Goal: Information Seeking & Learning: Check status

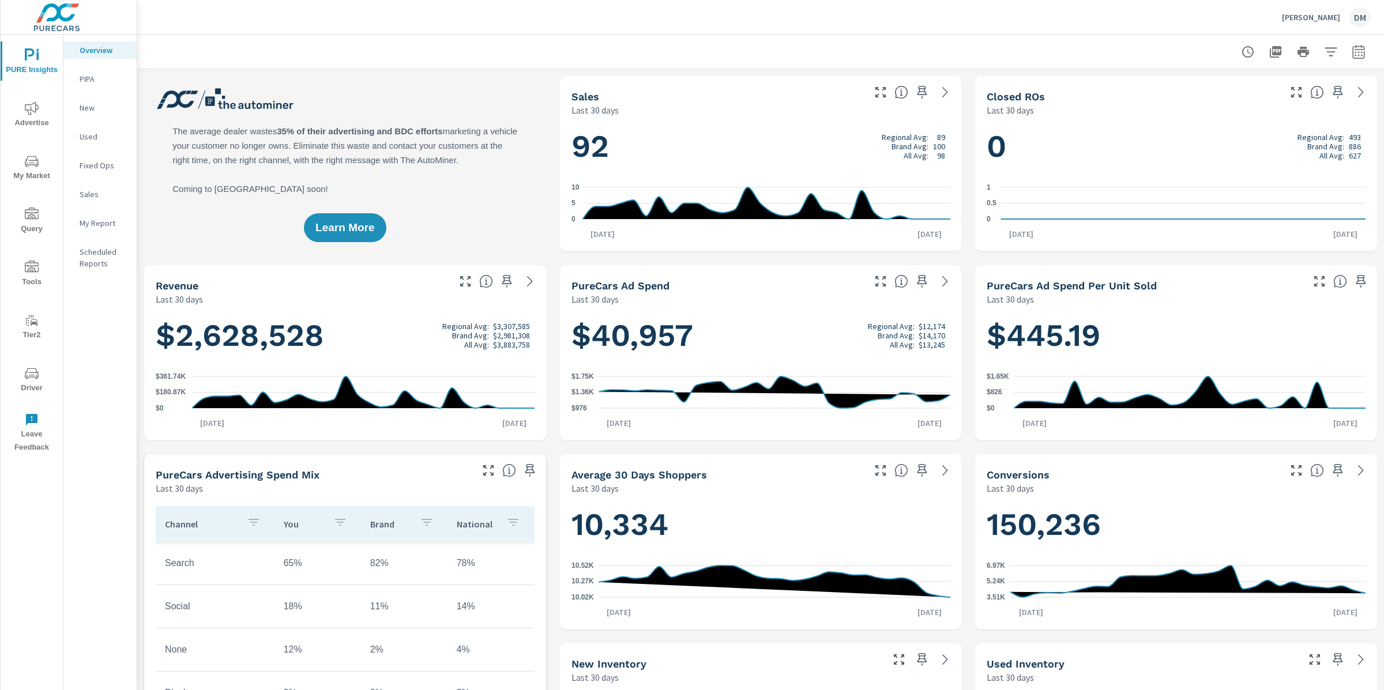
click at [46, 110] on span "Advertise" at bounding box center [31, 115] width 55 height 28
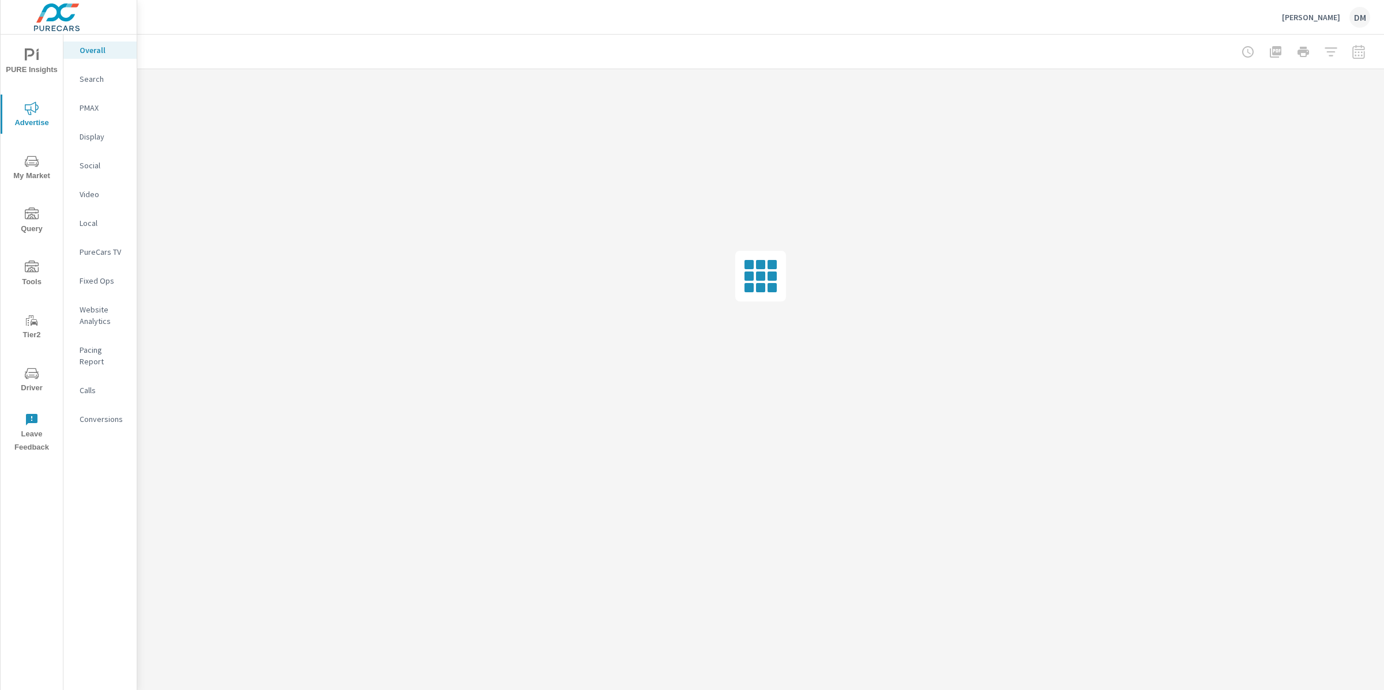
click at [99, 81] on p "Search" at bounding box center [104, 79] width 48 height 12
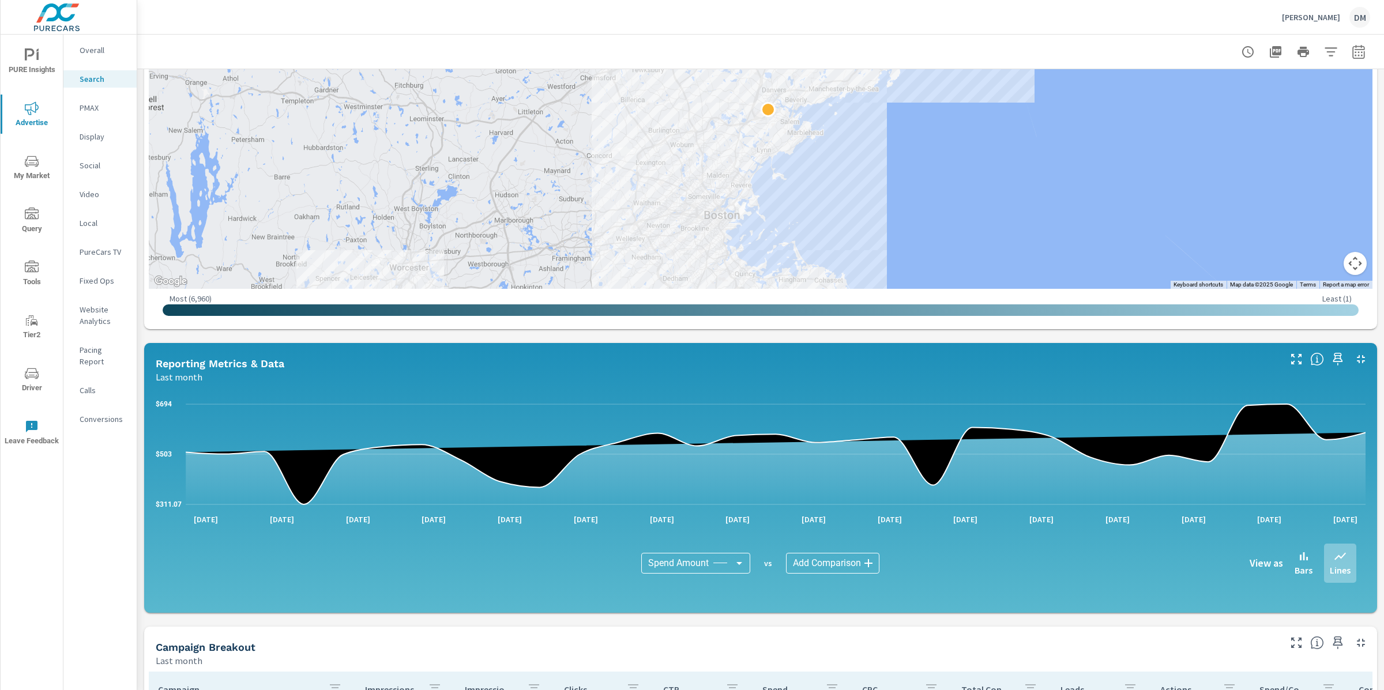
scroll to position [502, 0]
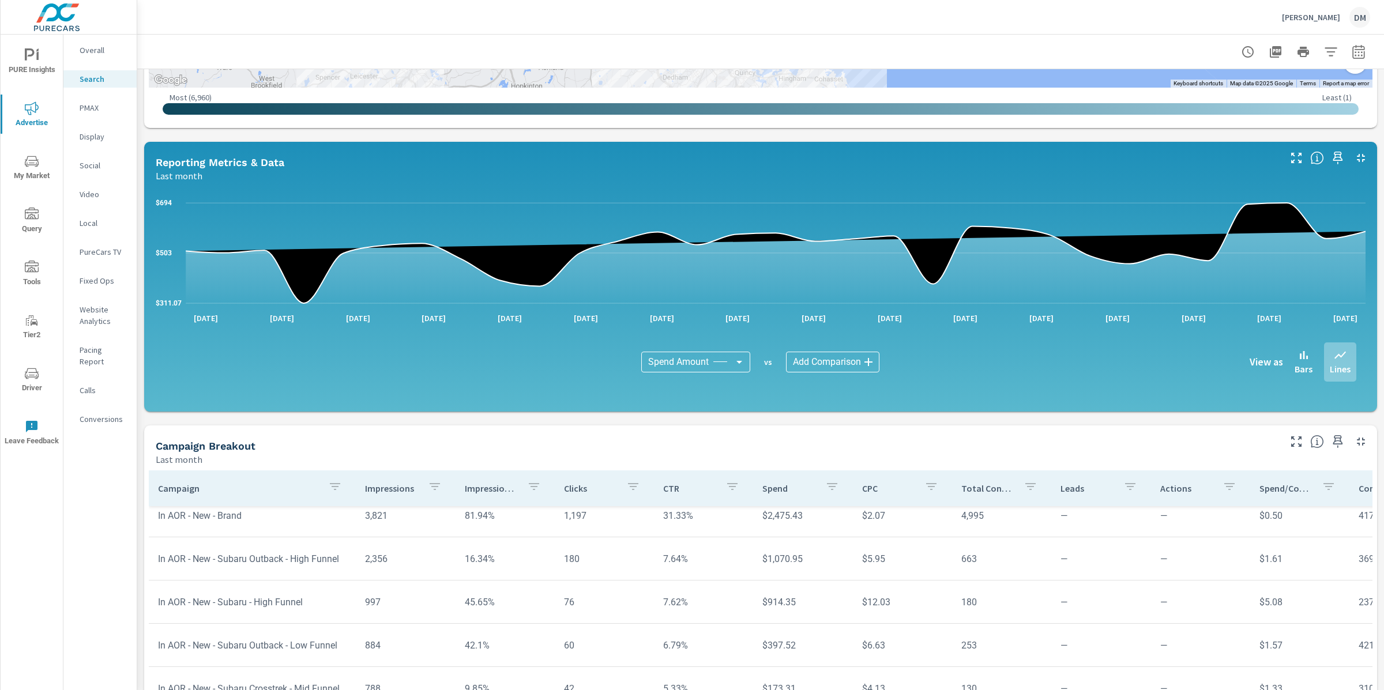
scroll to position [91, 0]
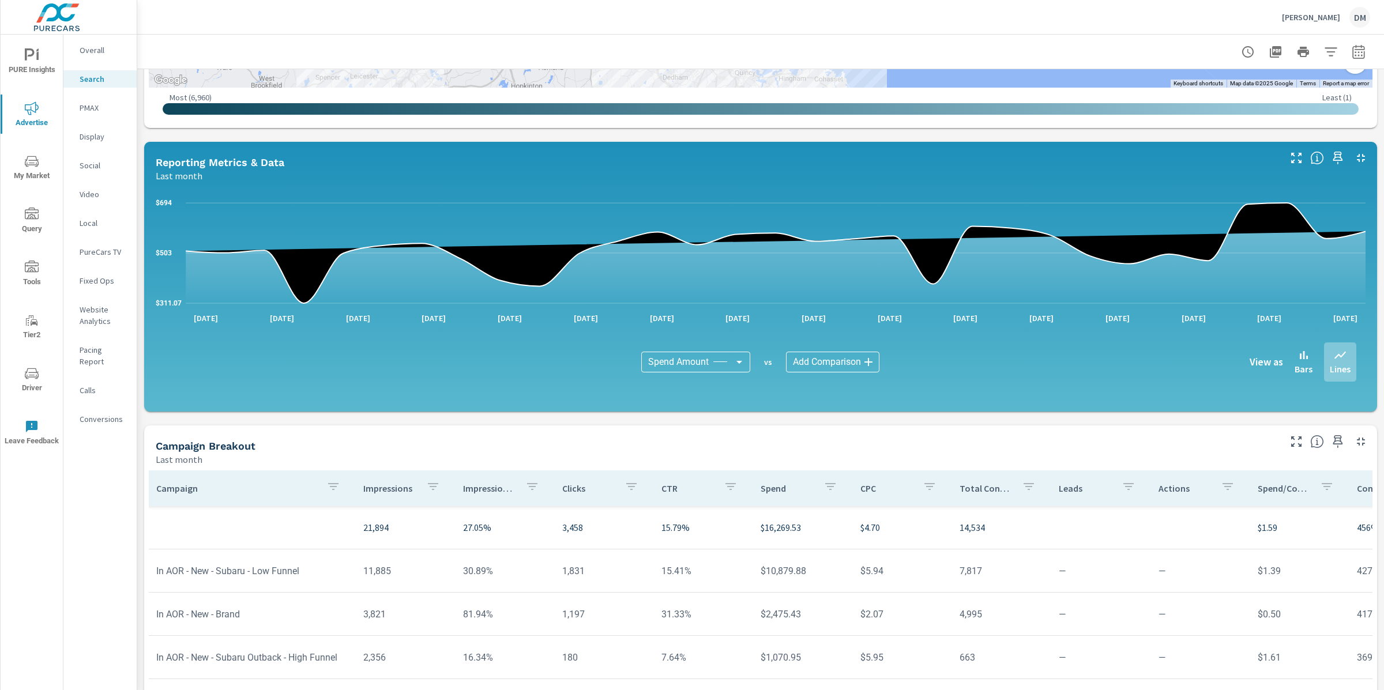
scroll to position [0, 4]
click at [1066, 489] on p "Leads" at bounding box center [1082, 489] width 53 height 12
click at [1072, 488] on p "Leads" at bounding box center [1075, 489] width 39 height 12
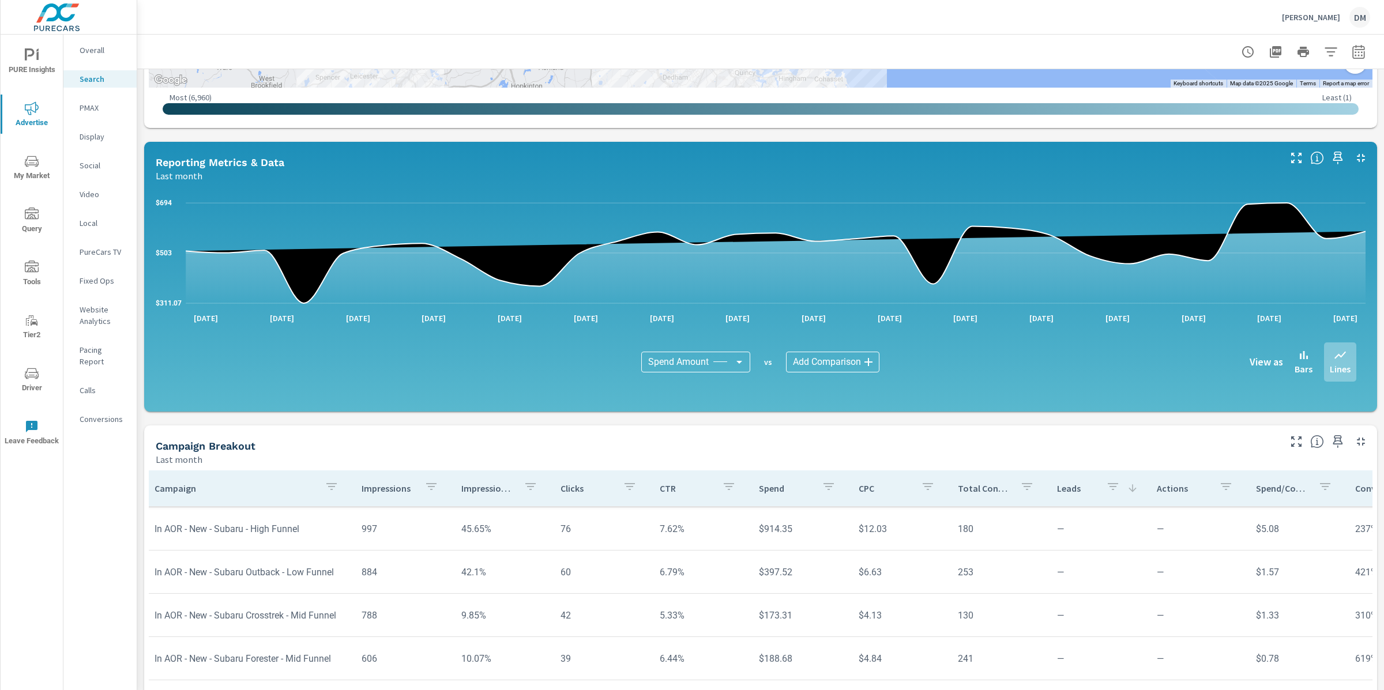
scroll to position [0, 3]
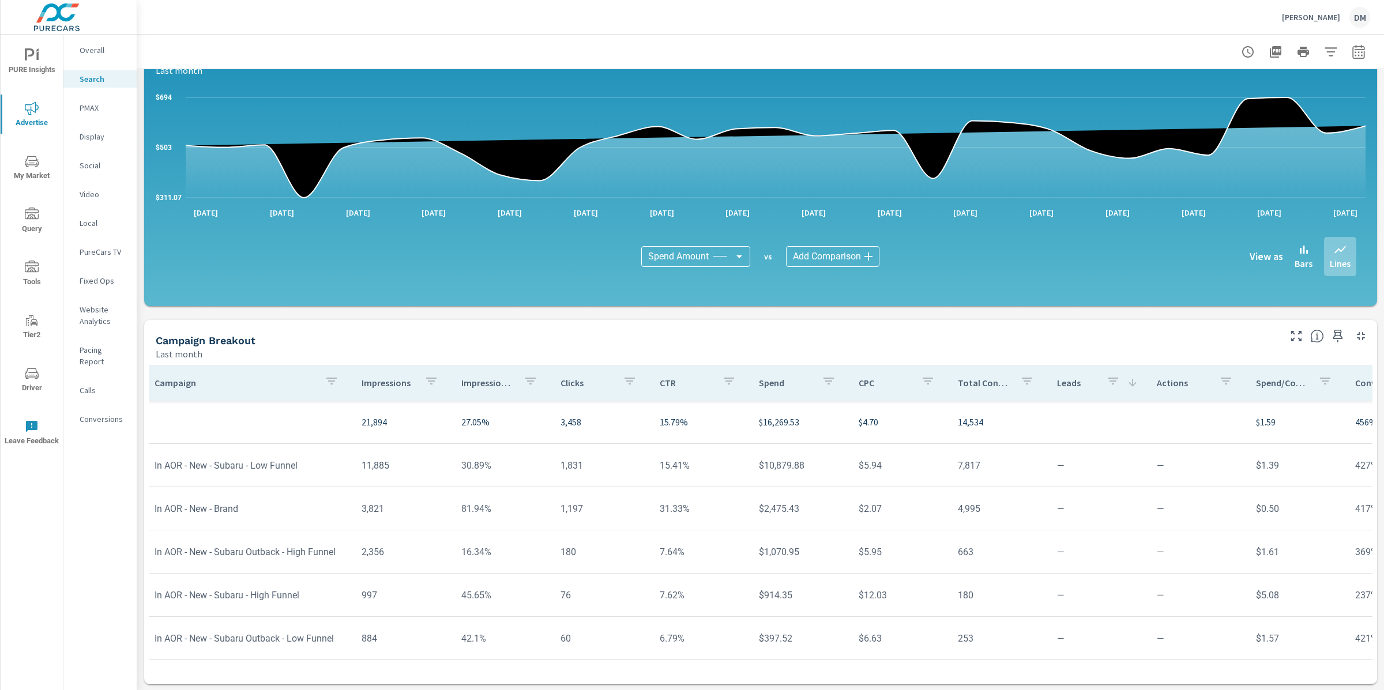
click at [967, 388] on div "Total Conversions" at bounding box center [998, 383] width 81 height 27
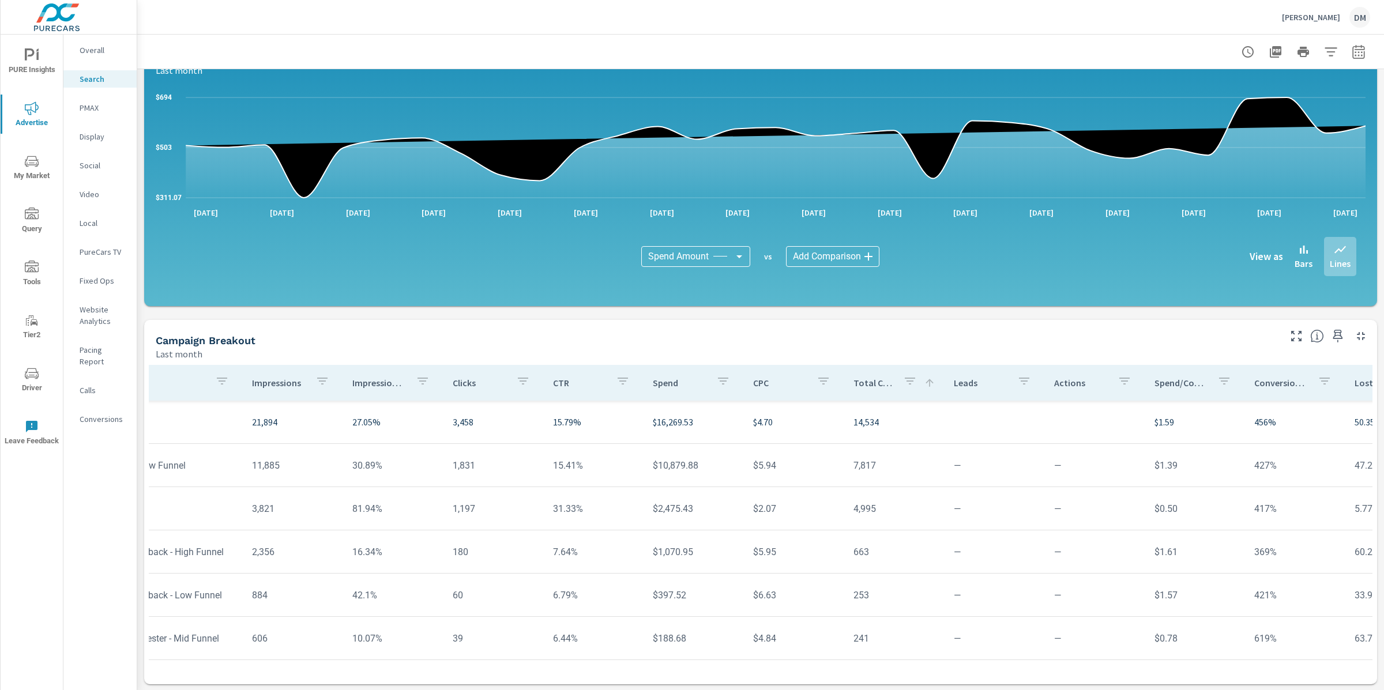
scroll to position [0, 111]
click at [1274, 383] on p "Conversion Rate" at bounding box center [1286, 383] width 54 height 12
click at [1270, 383] on p "Conversion Rate" at bounding box center [1279, 383] width 40 height 12
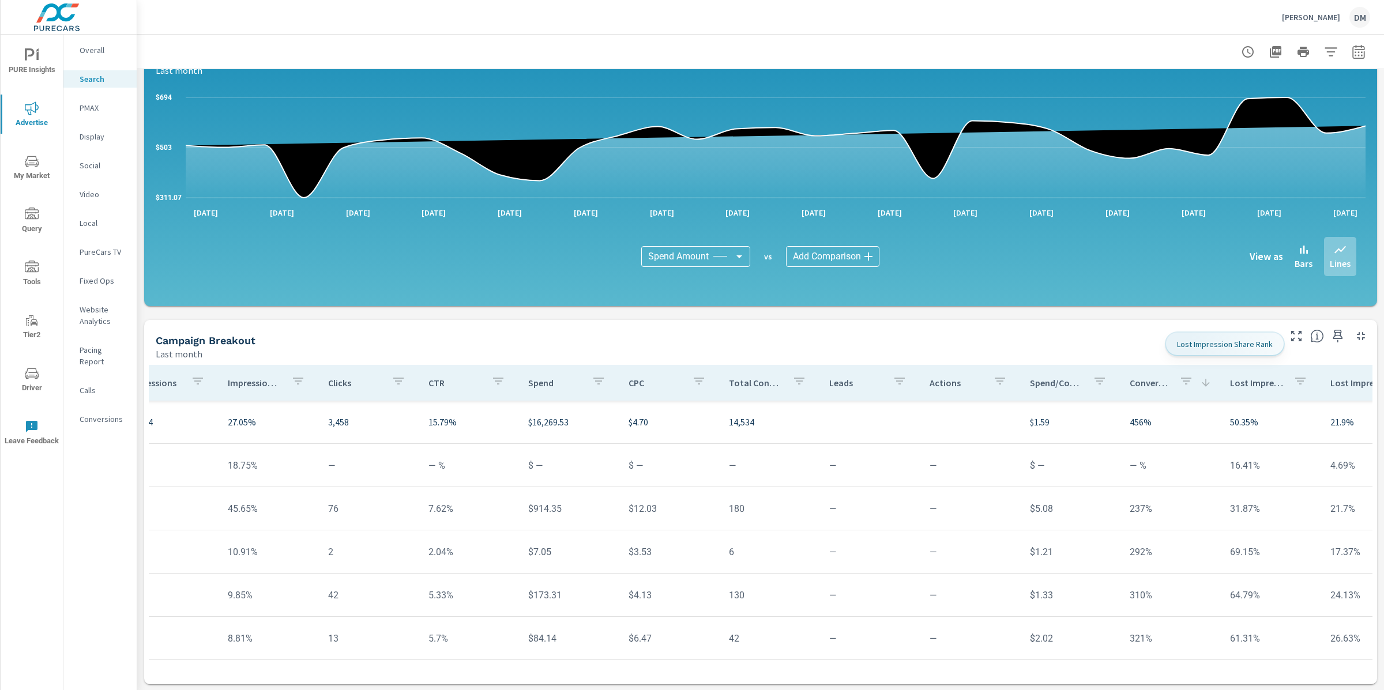
scroll to position [0, 270]
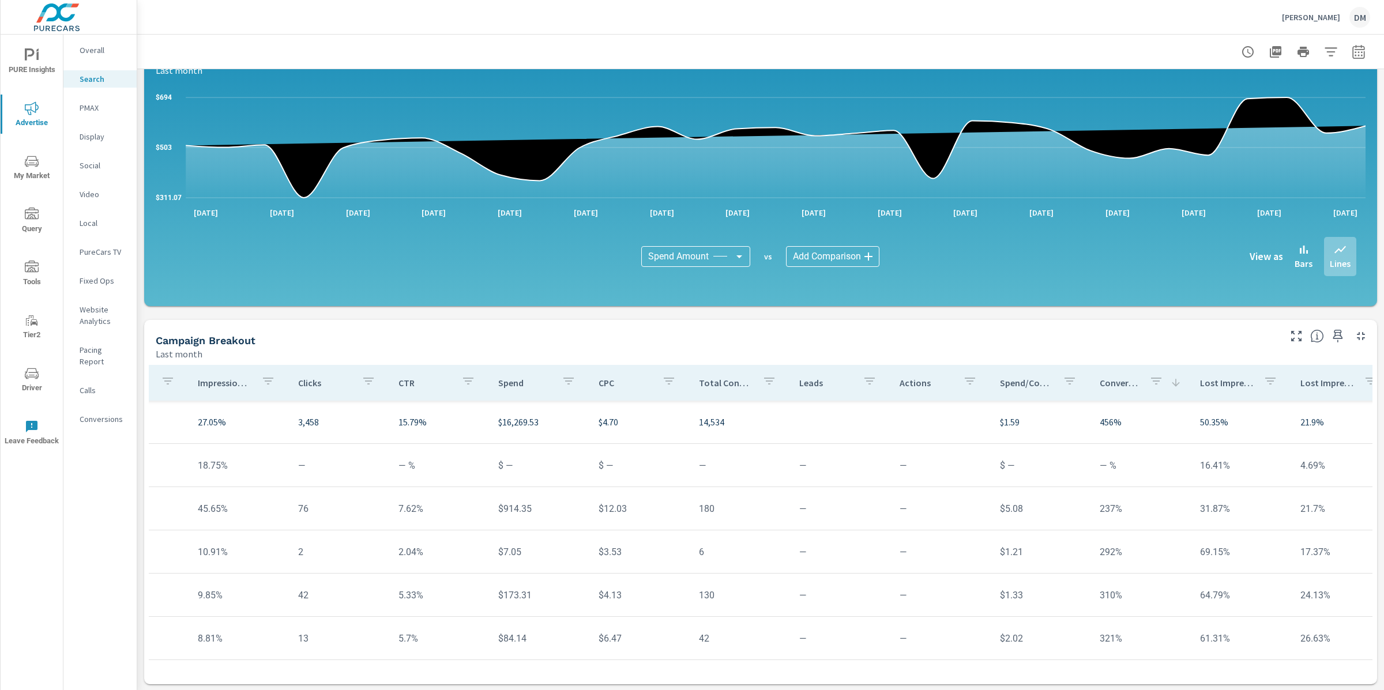
click at [1149, 382] on icon "button" at bounding box center [1156, 381] width 14 height 14
click at [1105, 347] on div at bounding box center [692, 345] width 1384 height 690
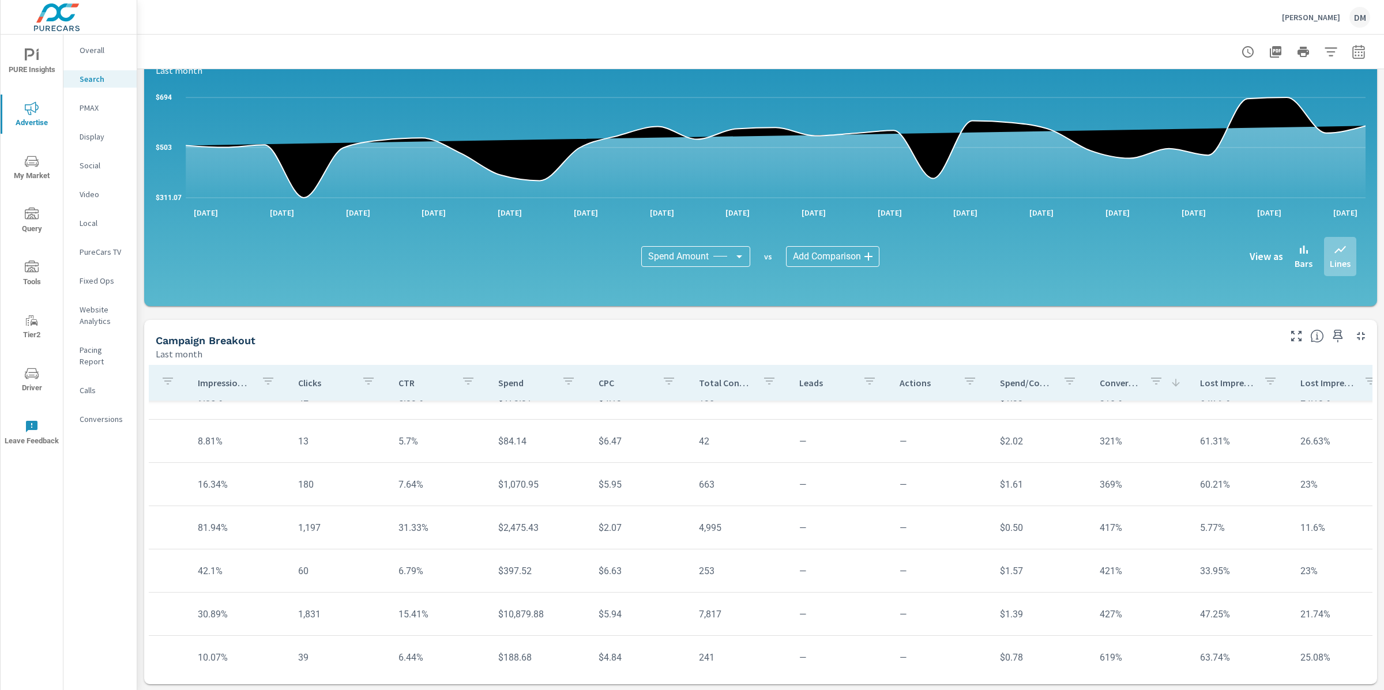
scroll to position [257, 270]
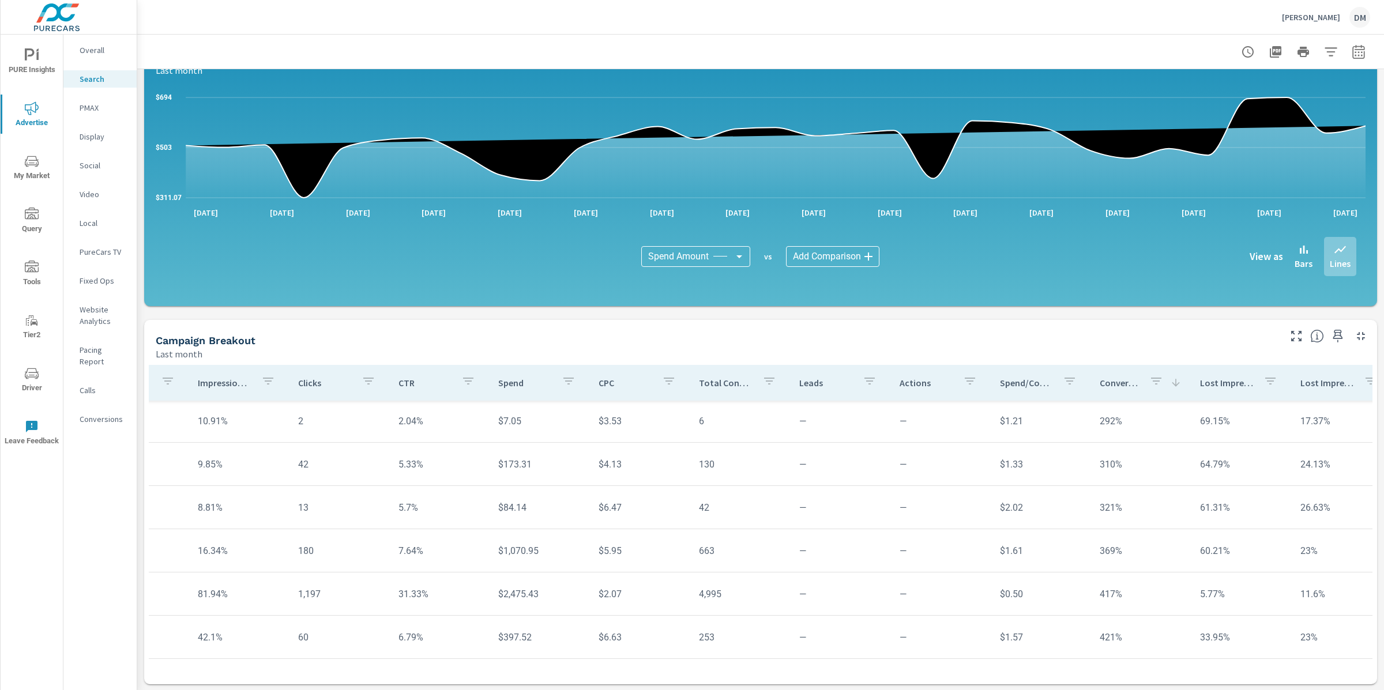
scroll to position [127, 270]
click at [1107, 381] on p "Conversion Rate" at bounding box center [1119, 383] width 40 height 12
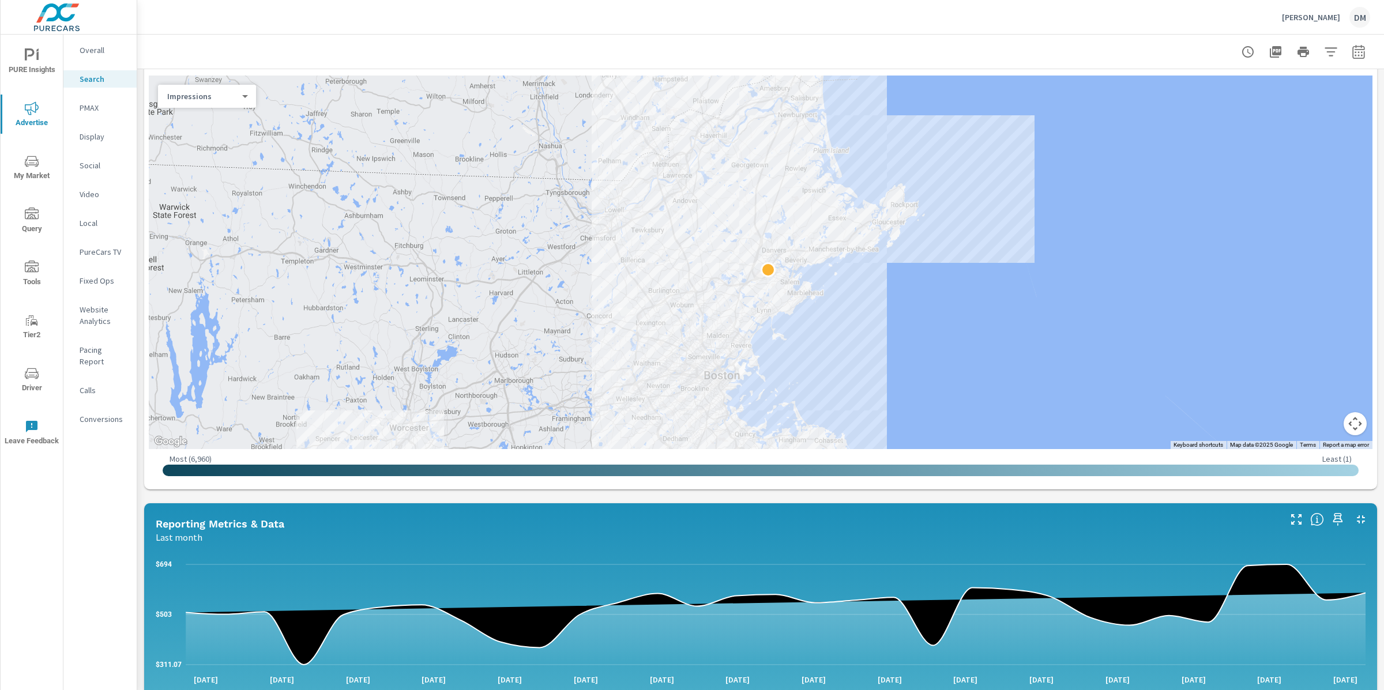
scroll to position [43, 0]
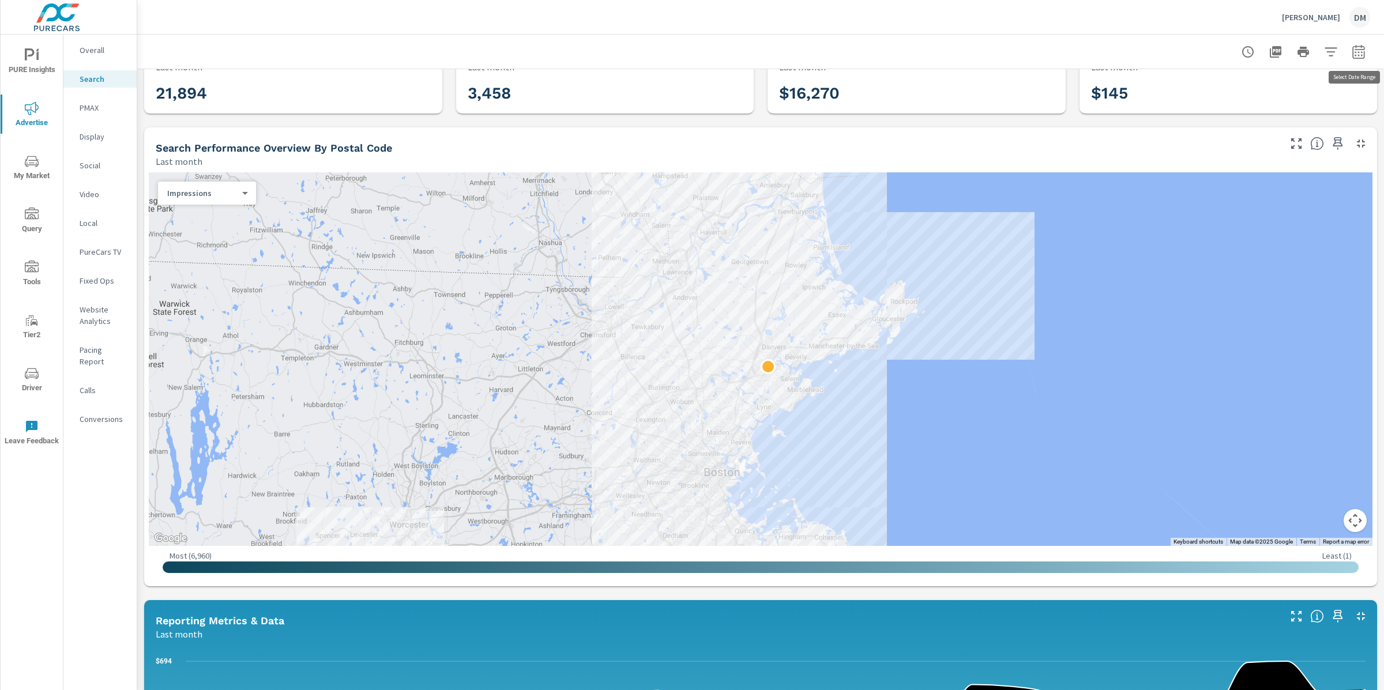
click at [1356, 50] on icon "button" at bounding box center [1358, 52] width 14 height 14
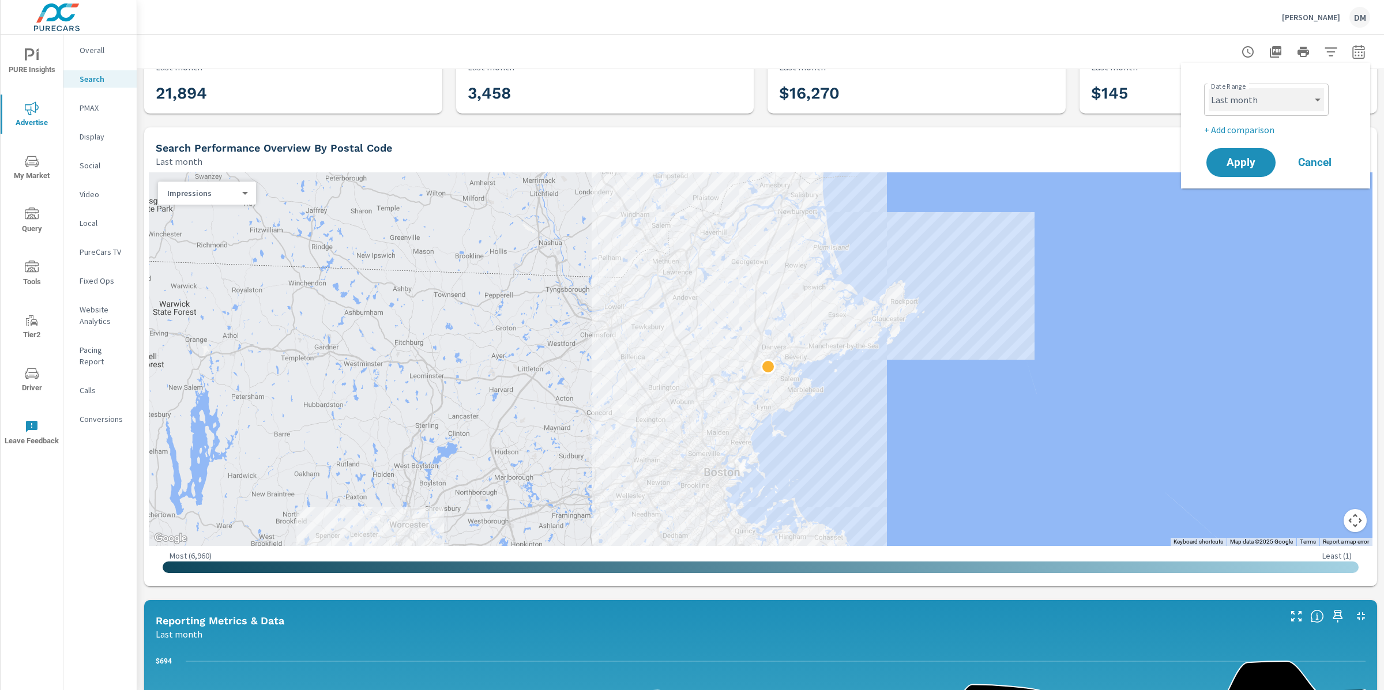
click at [1274, 91] on select "Custom [DATE] Last week Last 7 days Last 14 days Last 30 days Last 45 days Last…" at bounding box center [1265, 99] width 115 height 23
click at [1208, 88] on select "Custom [DATE] Last week Last 7 days Last 14 days Last 30 days Last 45 days Last…" at bounding box center [1265, 99] width 115 height 23
select select "Month to date"
click at [1242, 153] on button "Apply" at bounding box center [1240, 163] width 71 height 30
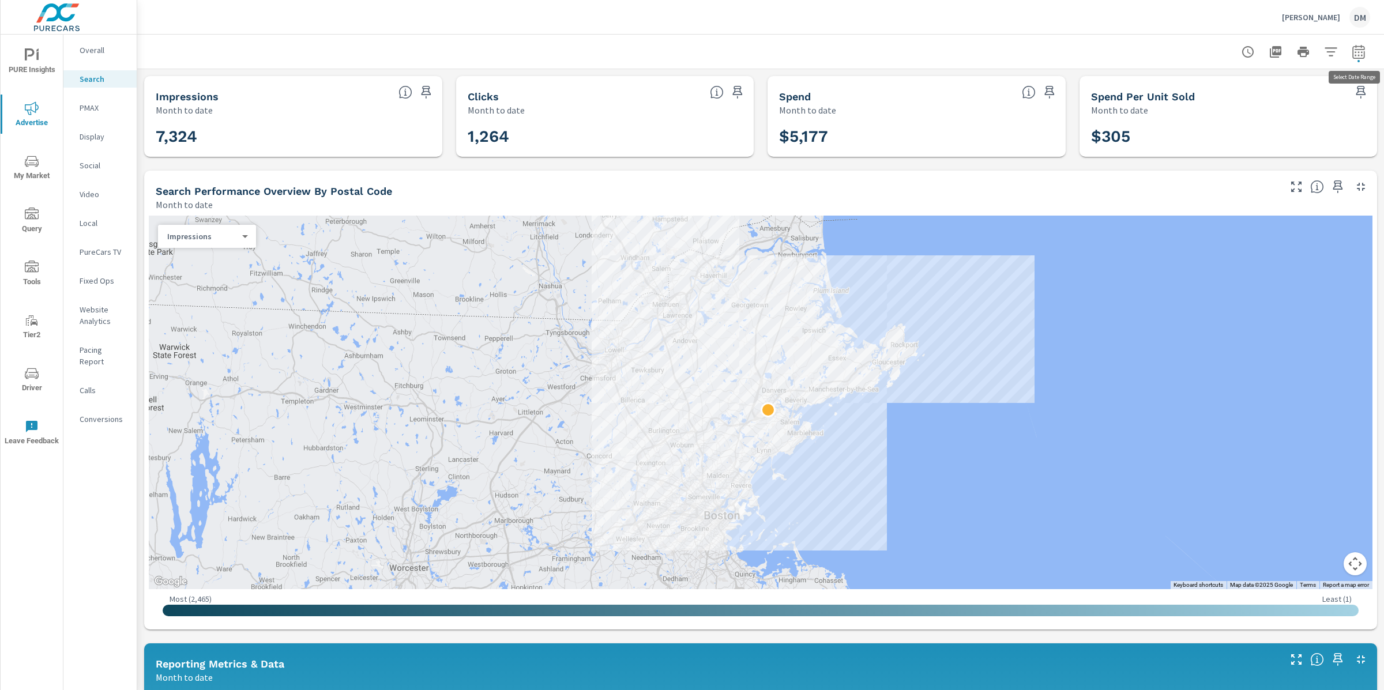
click at [1359, 48] on icon "button" at bounding box center [1358, 51] width 12 height 14
click at [1295, 91] on select "Custom [DATE] Last week Last 7 days Last 14 days Last 30 days Last 45 days Last…" at bounding box center [1265, 99] width 115 height 23
click at [1208, 88] on select "Custom [DATE] Last week Last 7 days Last 14 days Last 30 days Last 45 days Last…" at bounding box center [1265, 99] width 115 height 23
select select "Last 30 days"
click at [1226, 165] on span "Apply" at bounding box center [1240, 162] width 47 height 11
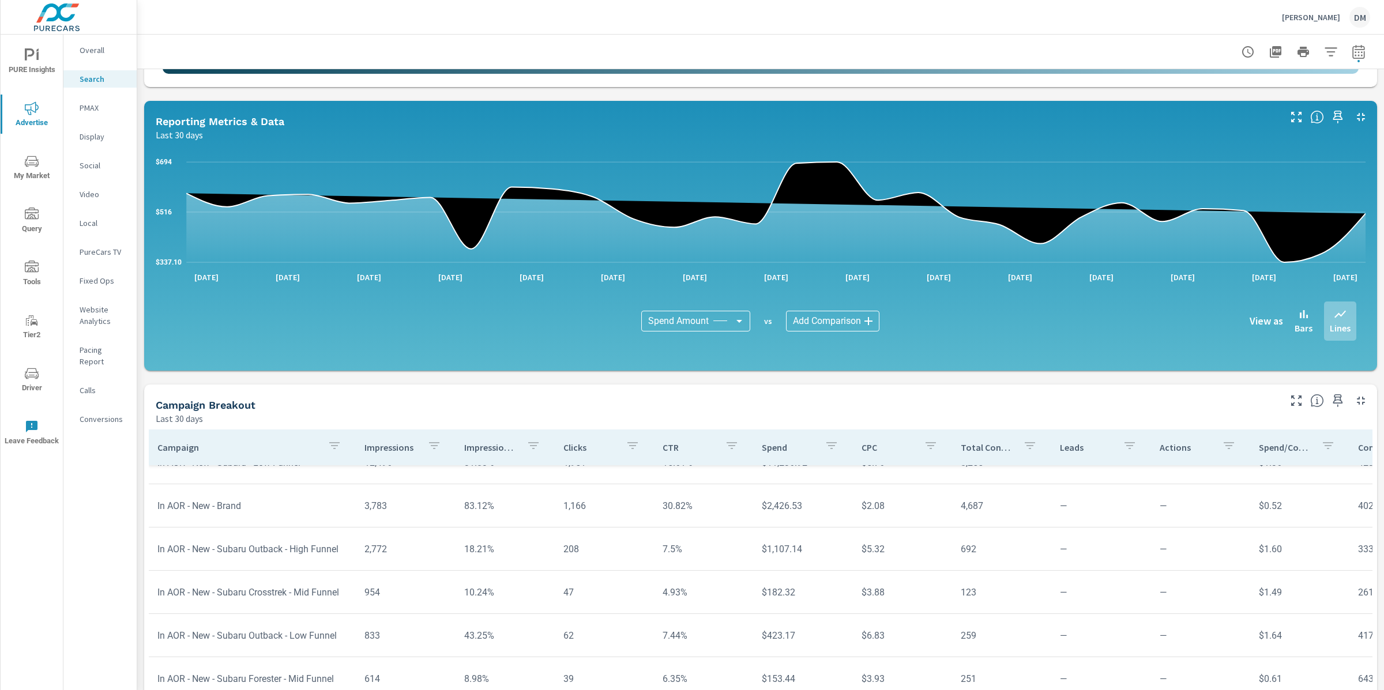
scroll to position [67, 0]
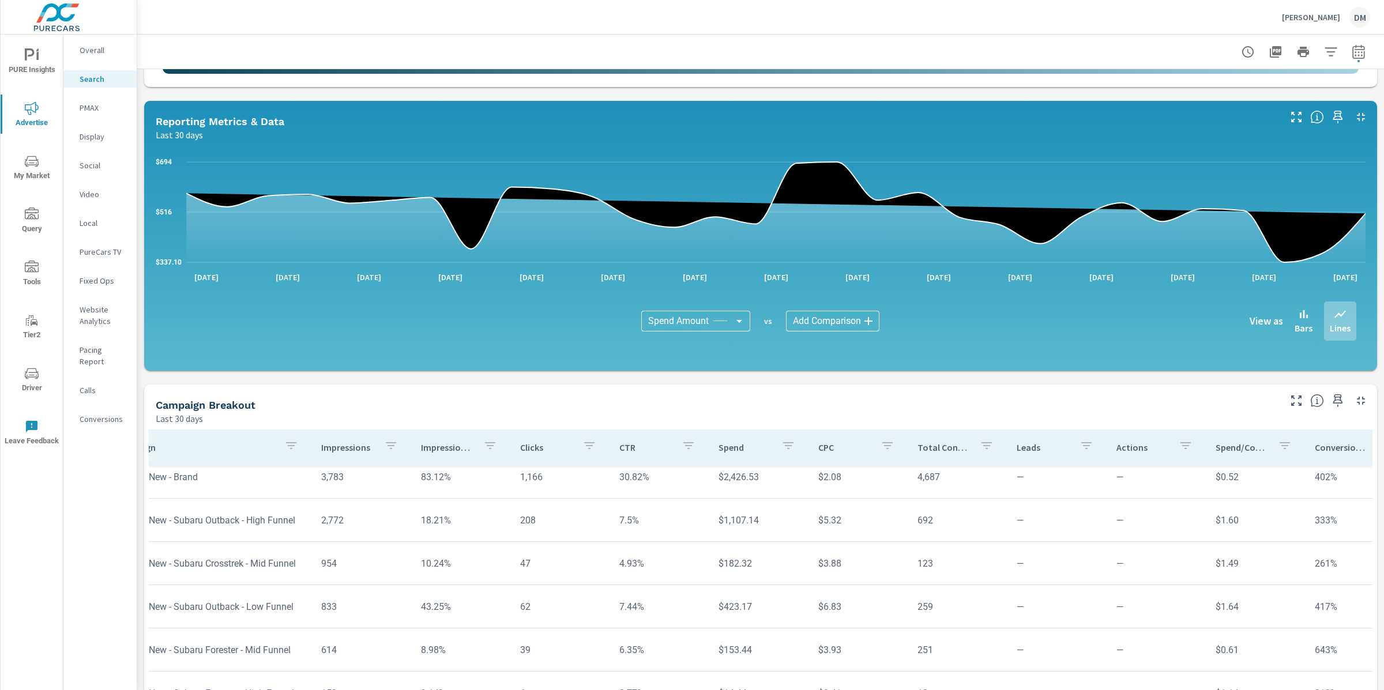
scroll to position [96, 56]
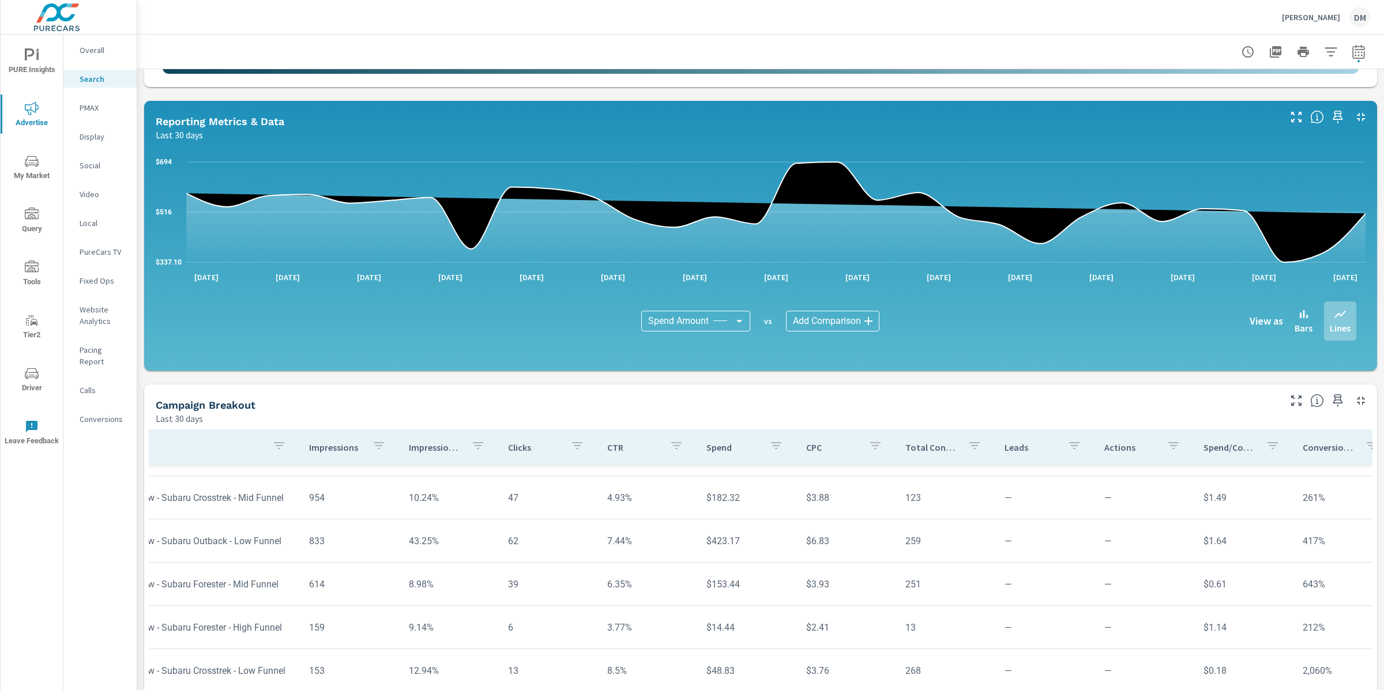
scroll to position [162, 25]
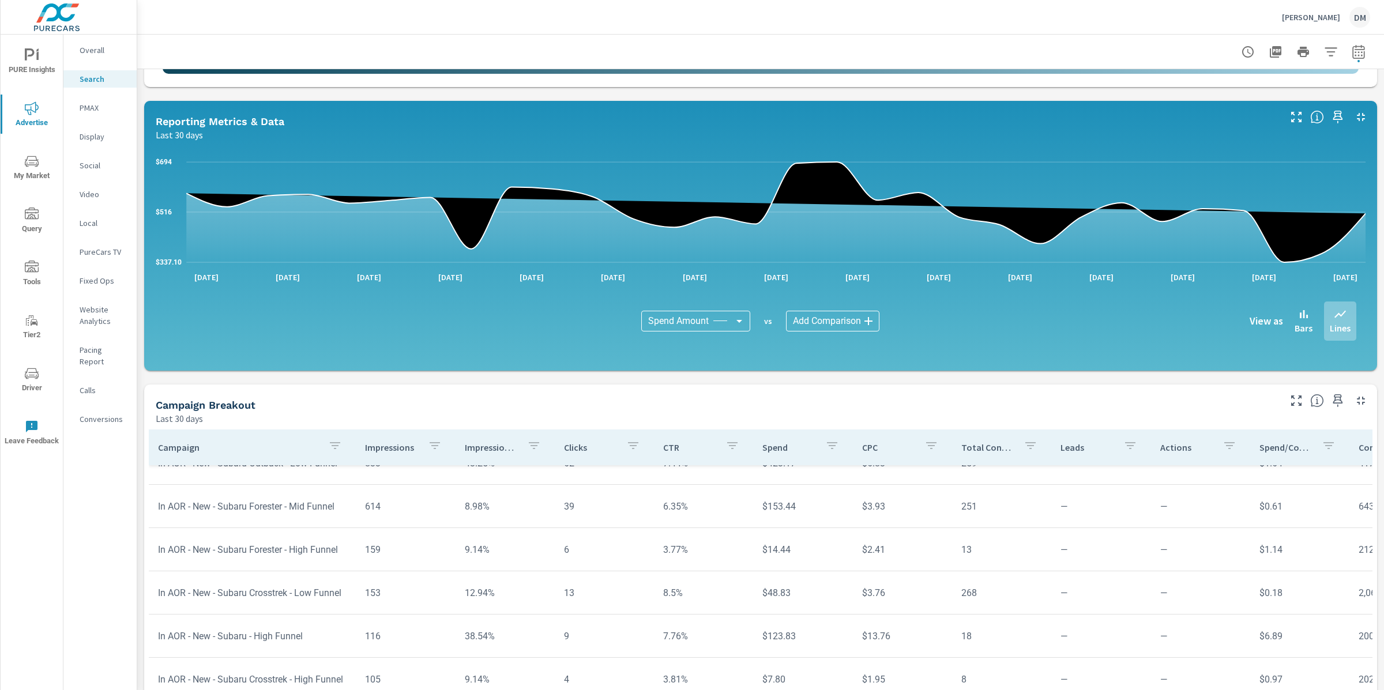
scroll to position [257, 0]
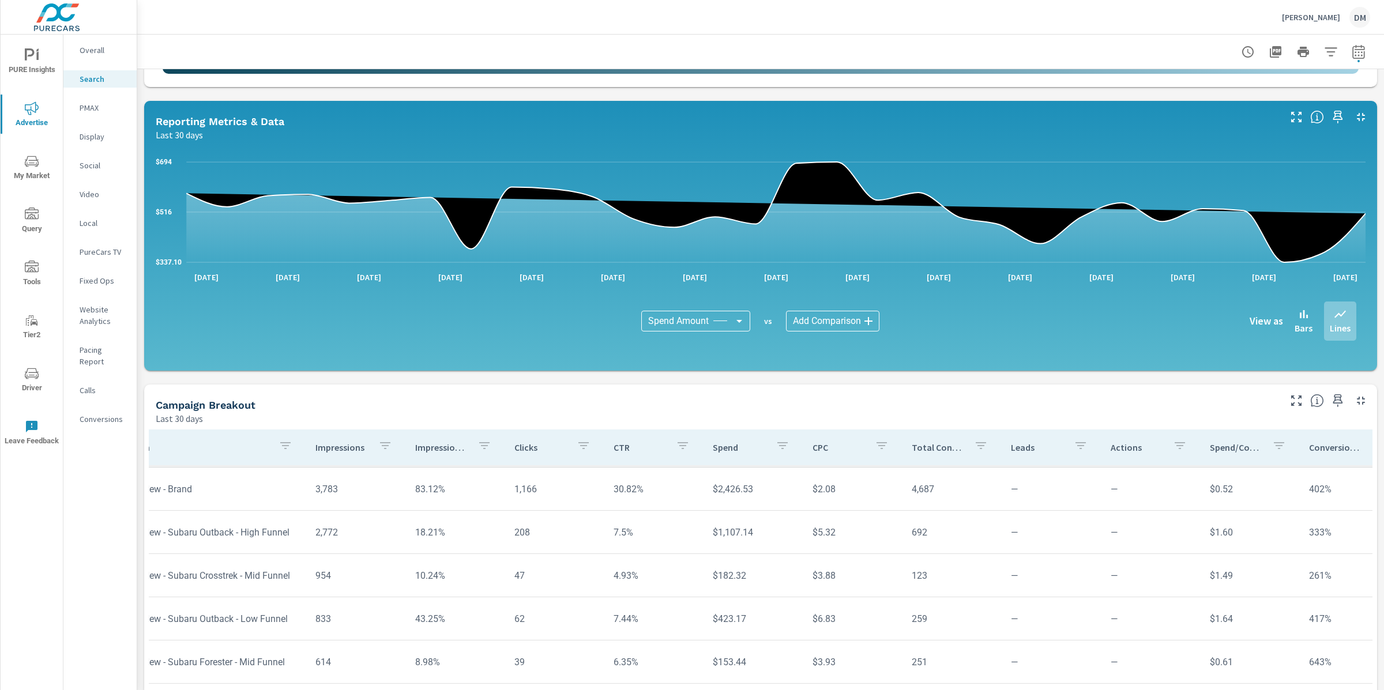
scroll to position [22, 50]
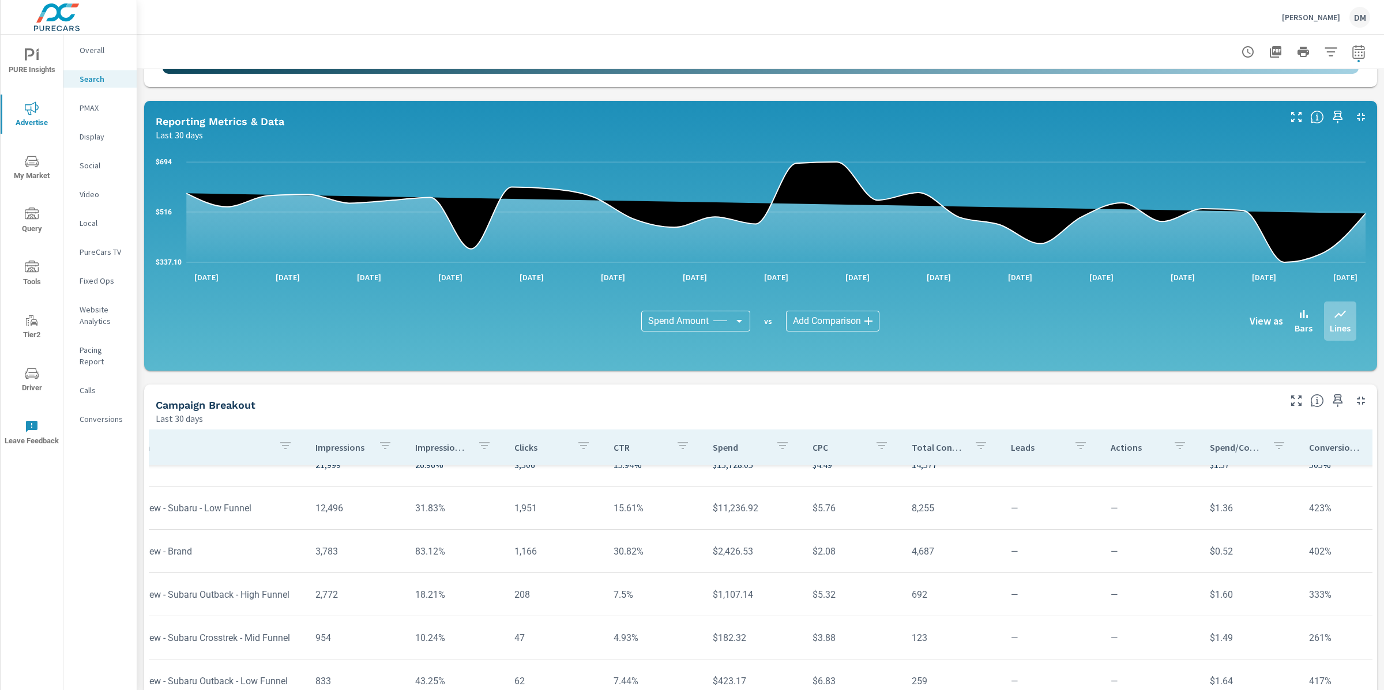
scroll to position [0, 50]
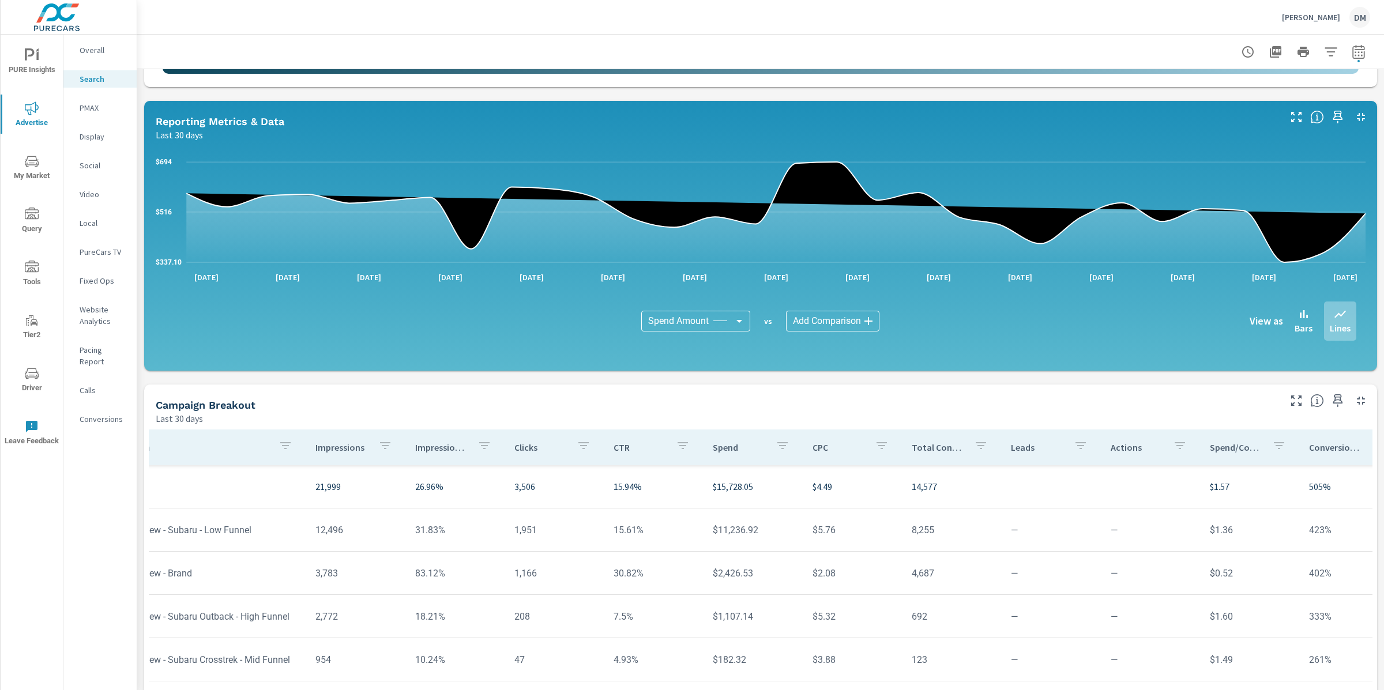
click at [975, 446] on icon "button" at bounding box center [980, 445] width 10 height 7
click at [938, 447] on div at bounding box center [692, 345] width 1384 height 690
click at [924, 447] on p "Total Conversions" at bounding box center [937, 448] width 53 height 12
click at [925, 447] on p "Total Conversions" at bounding box center [939, 448] width 40 height 12
click at [937, 442] on p "Total Conversions" at bounding box center [939, 448] width 40 height 12
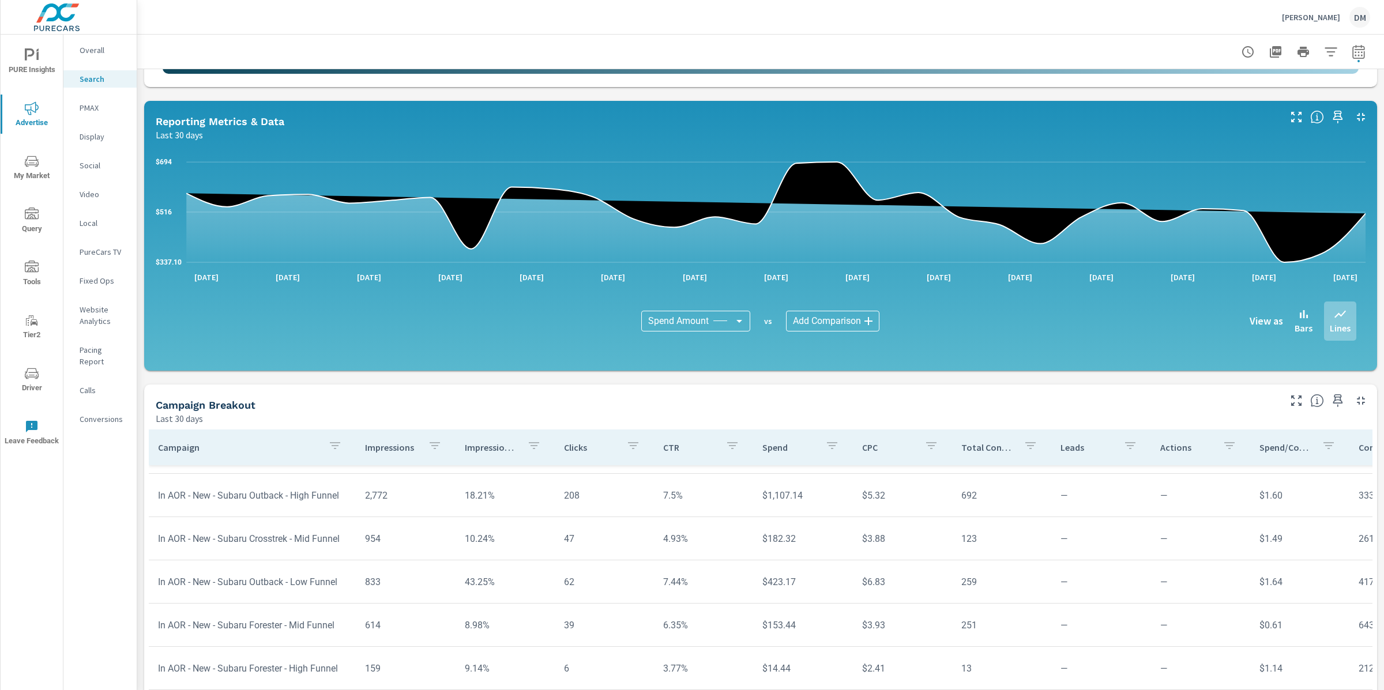
scroll to position [122, 0]
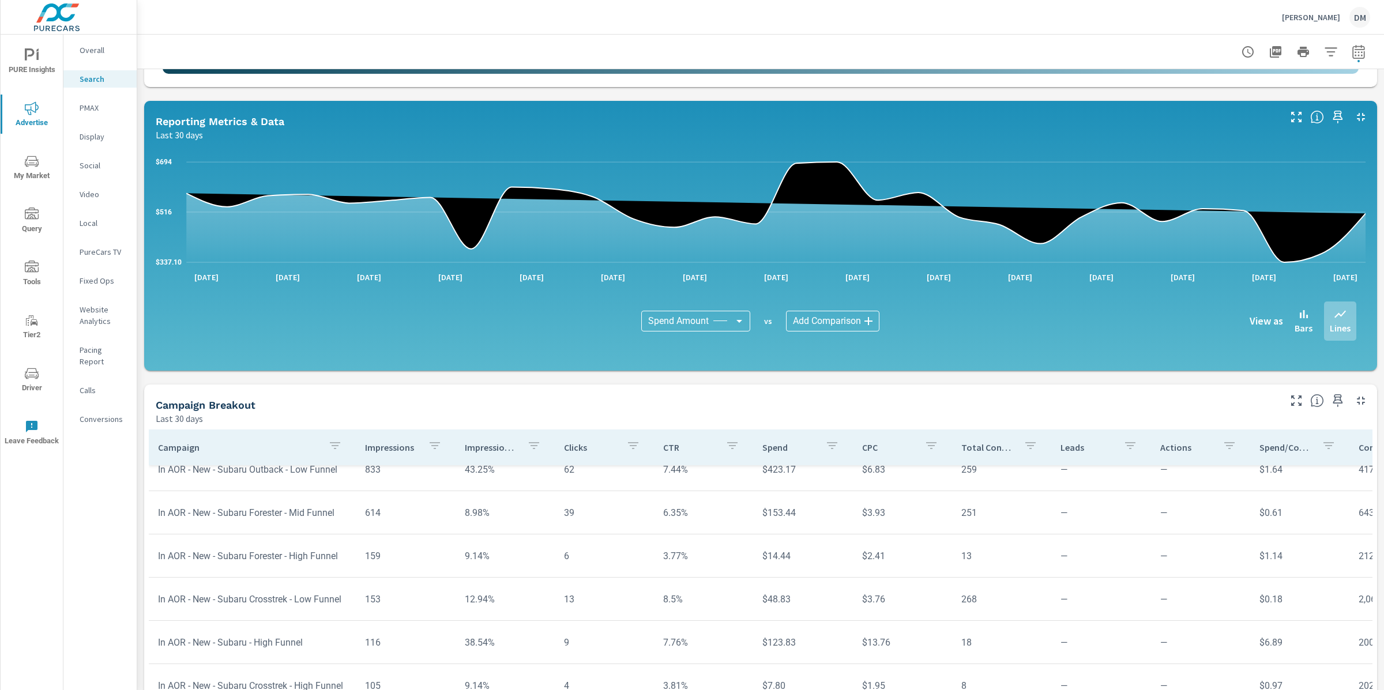
scroll to position [257, 0]
